Goal: Task Accomplishment & Management: Manage account settings

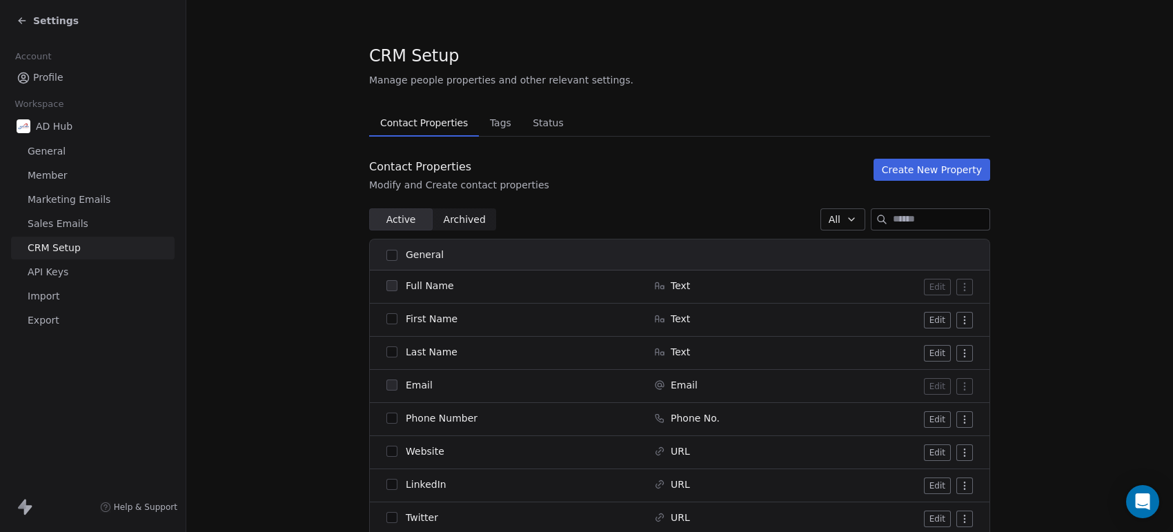
click at [22, 25] on icon at bounding box center [22, 20] width 11 height 11
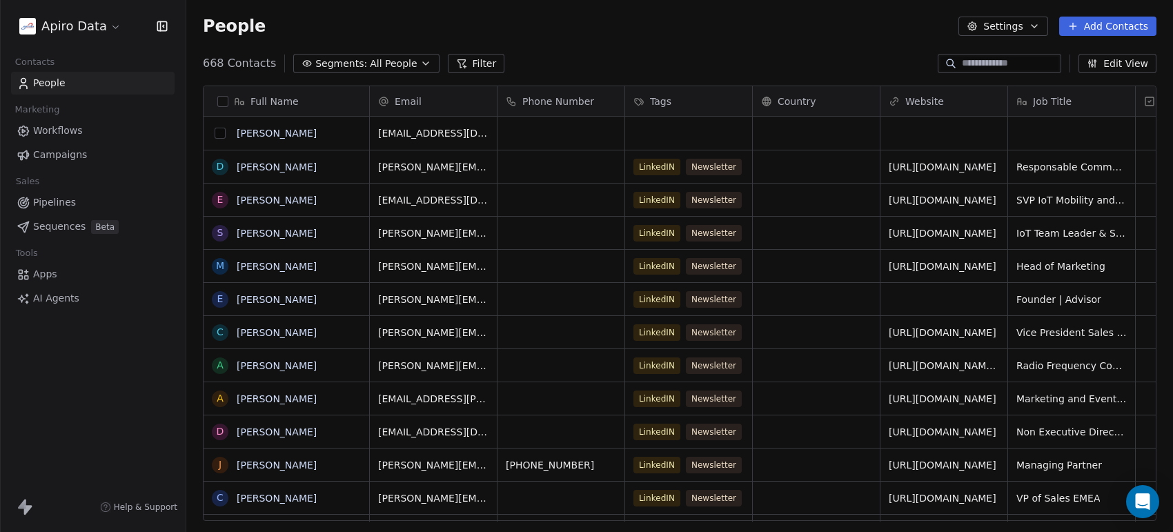
click at [222, 135] on button "grid" at bounding box center [220, 133] width 11 height 11
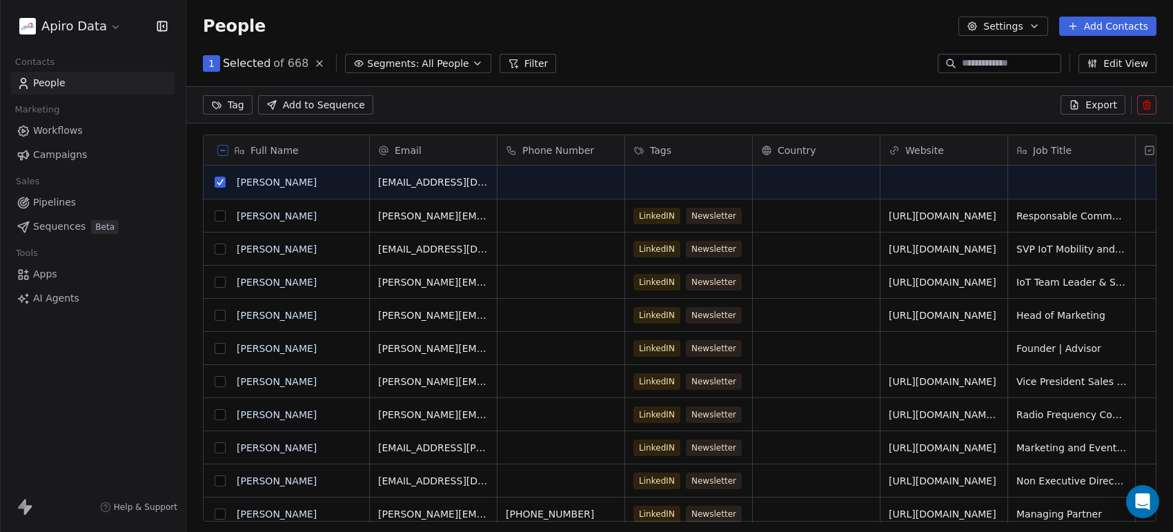
scroll to position [407, 973]
click at [1140, 104] on button at bounding box center [1146, 104] width 19 height 19
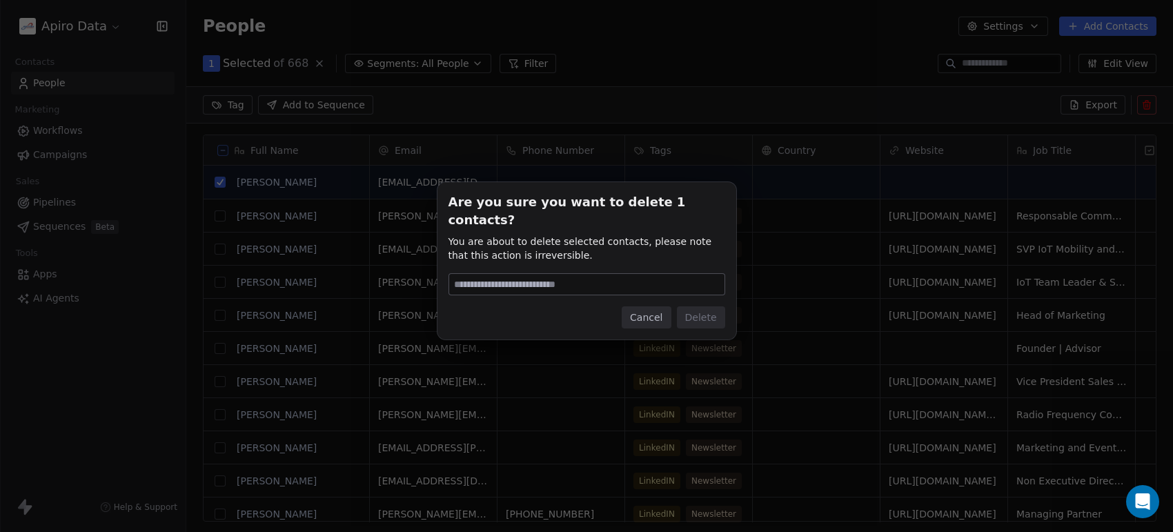
click at [592, 285] on div "Are you sure you want to delete 1 contacts? You are about to delete selected co…" at bounding box center [586, 260] width 277 height 135
click at [592, 285] on input at bounding box center [586, 284] width 275 height 21
type input "*"
type input "******"
click at [682, 306] on button "Delete" at bounding box center [701, 317] width 48 height 22
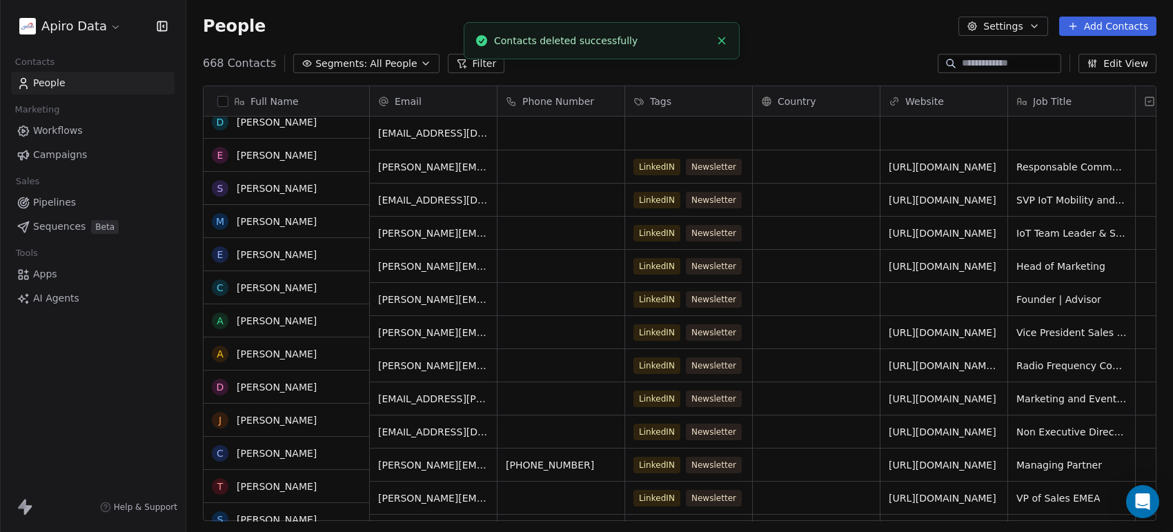
scroll to position [0, 0]
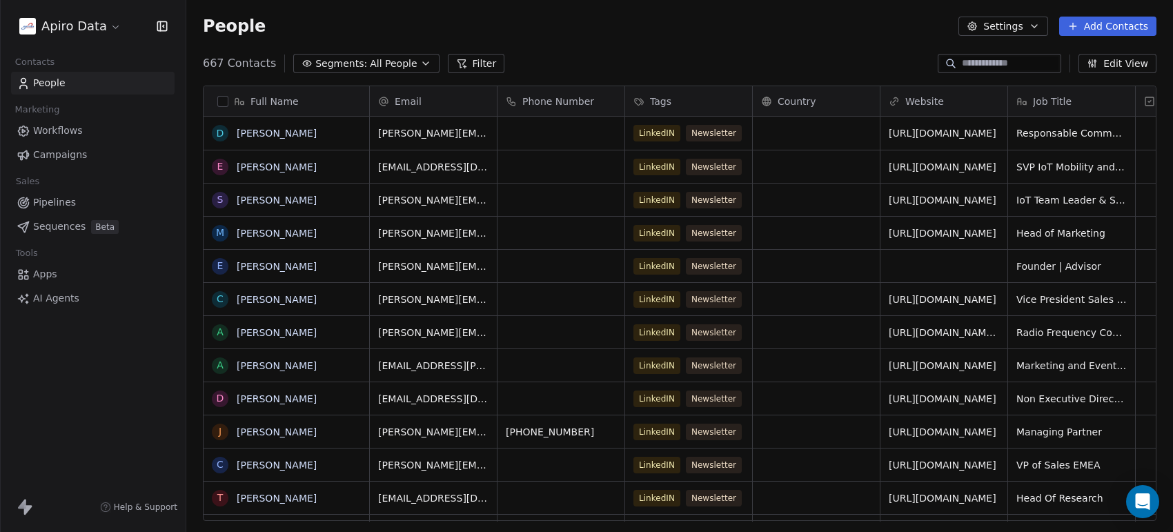
click at [370, 66] on span "All People" at bounding box center [393, 64] width 47 height 14
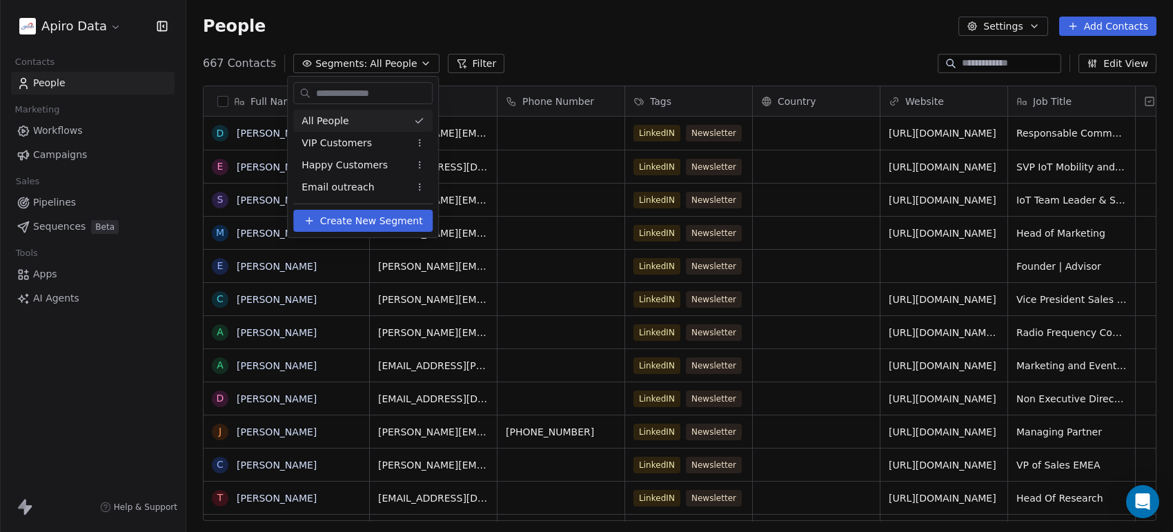
click at [554, 48] on html "Apiro Data Contacts People Marketing Workflows Campaigns Sales Pipelines Sequen…" at bounding box center [586, 266] width 1173 height 532
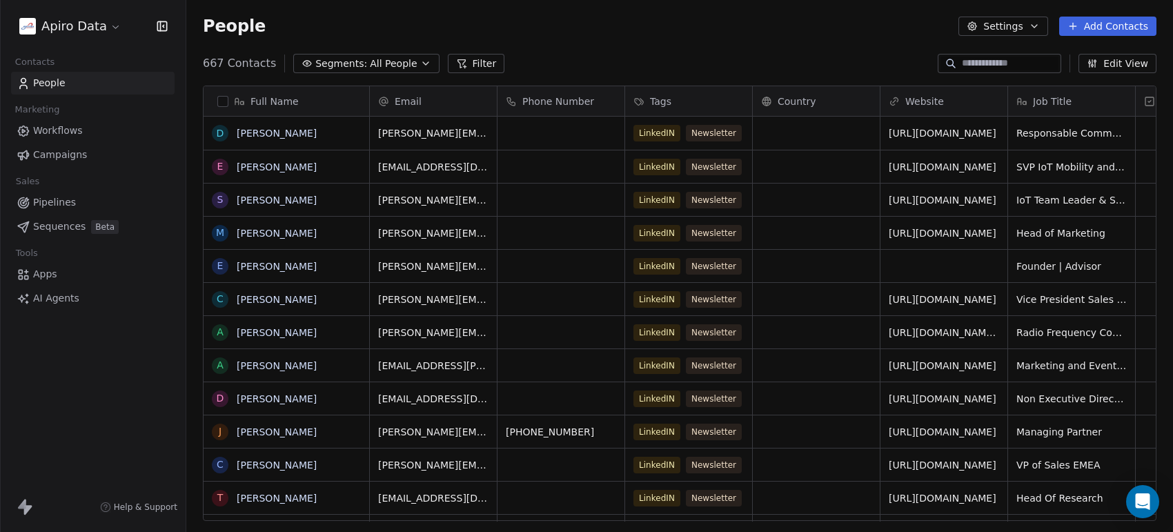
click at [388, 59] on span "All People" at bounding box center [393, 64] width 47 height 14
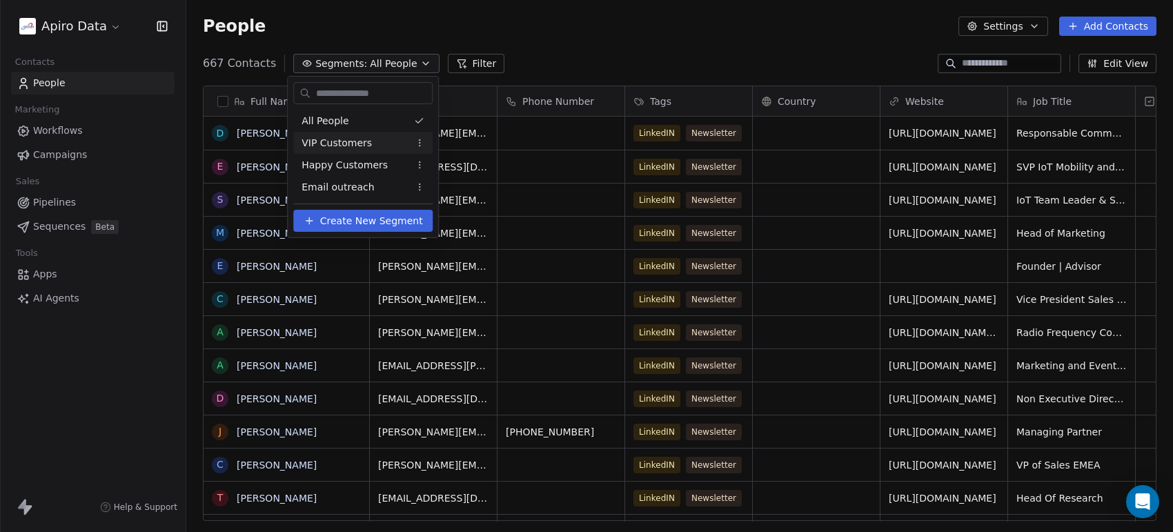
click at [323, 143] on span "VIP Customers" at bounding box center [336, 143] width 70 height 14
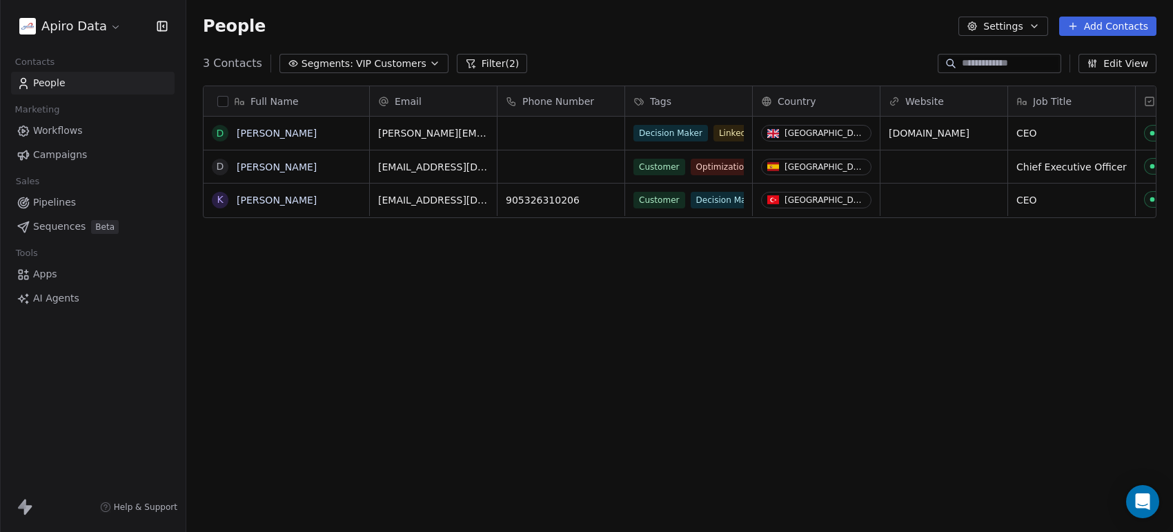
scroll to position [455, 973]
click at [344, 70] on button "Segments: VIP Customers" at bounding box center [363, 63] width 169 height 19
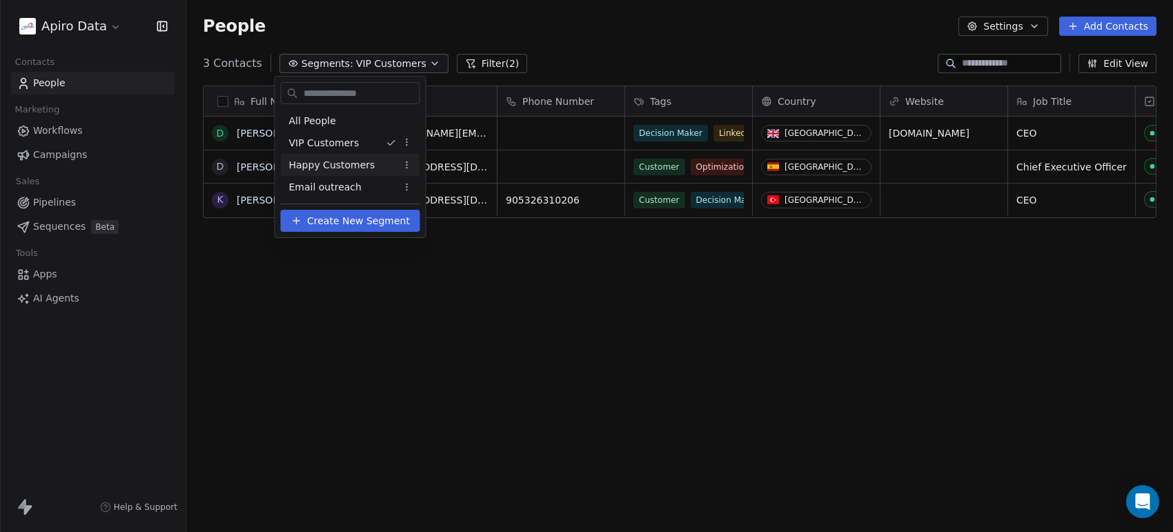
click at [356, 168] on span "Happy Customers" at bounding box center [332, 165] width 86 height 14
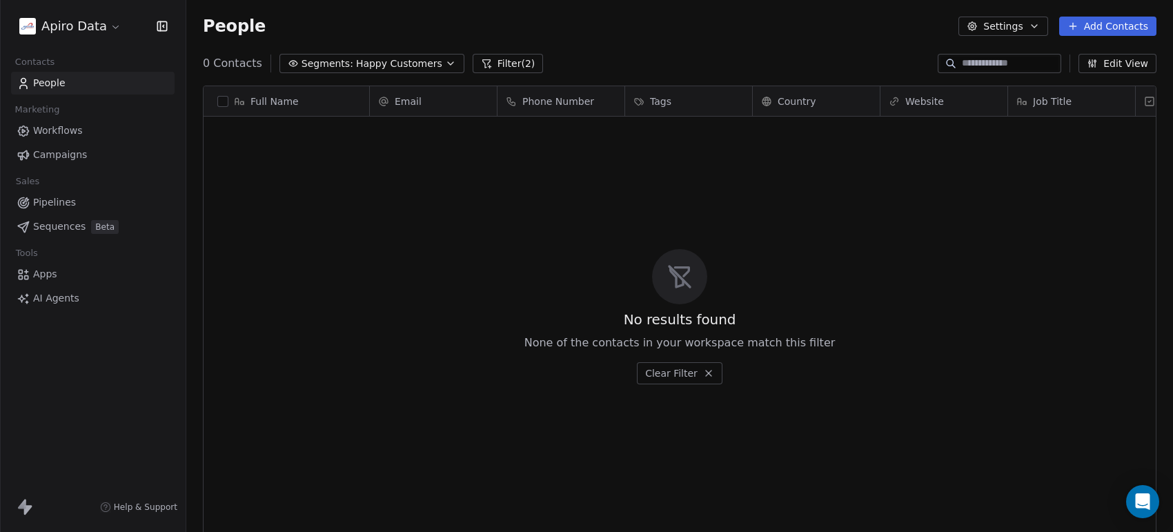
click at [378, 70] on span "Happy Customers" at bounding box center [399, 64] width 86 height 14
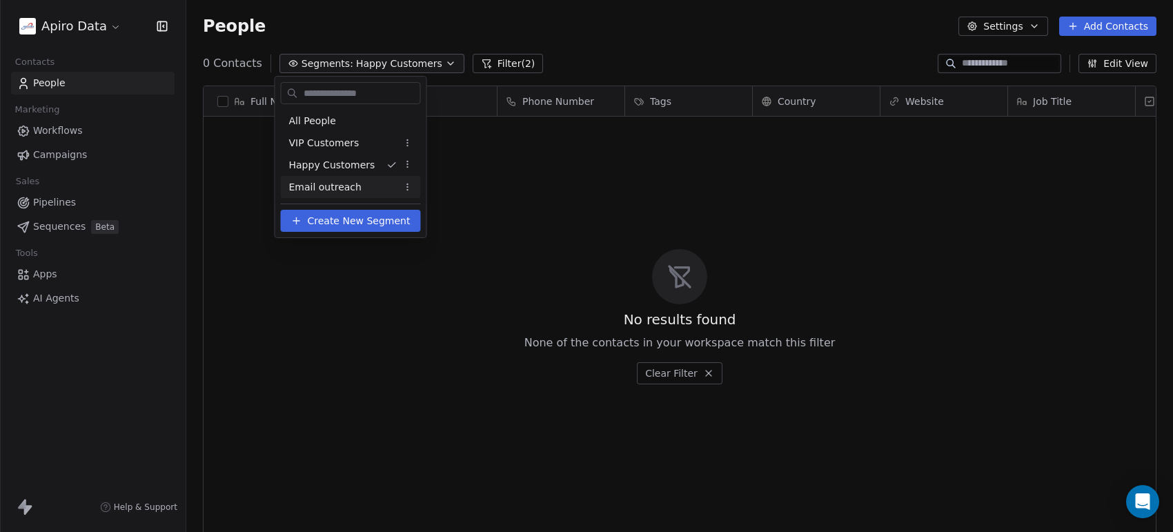
click at [352, 180] on span "Email outreach" at bounding box center [325, 187] width 72 height 14
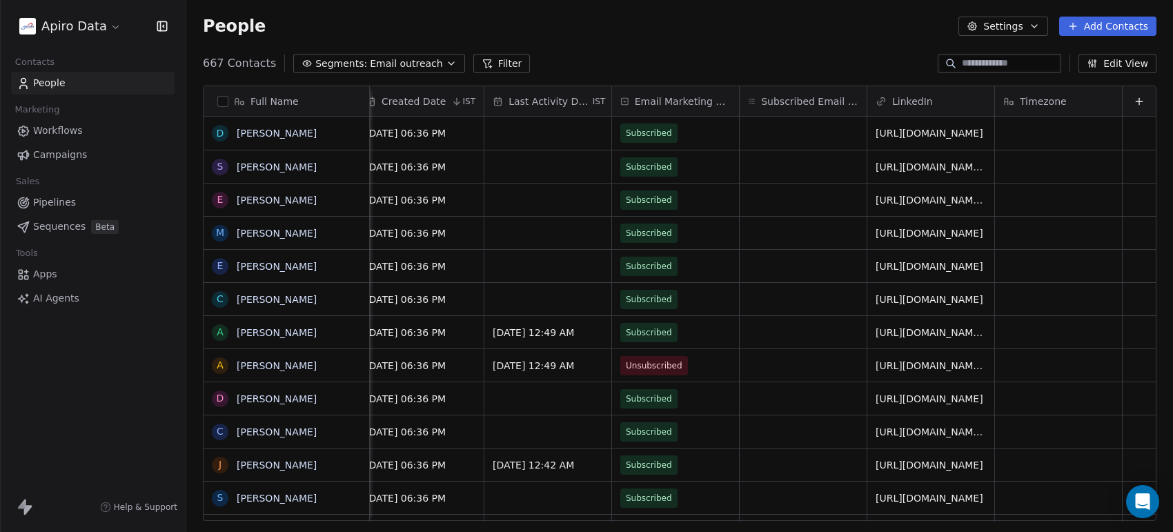
scroll to position [0, 1171]
click at [708, 103] on span "Email Marketing Consent" at bounding box center [683, 102] width 96 height 14
click at [675, 66] on html "Apiro Data Contacts People Marketing Workflows Campaigns Sales Pipelines Sequen…" at bounding box center [586, 266] width 1173 height 532
